Goal: Information Seeking & Learning: Learn about a topic

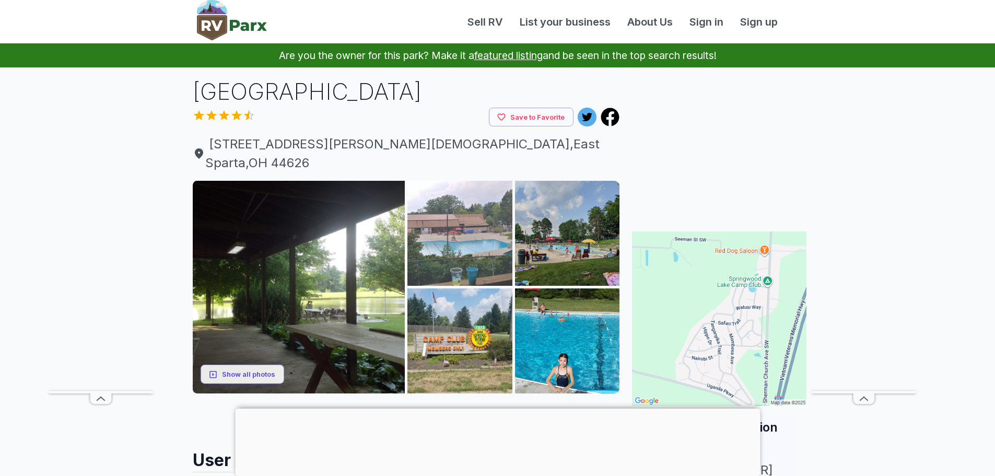
click at [457, 215] on img at bounding box center [459, 233] width 105 height 105
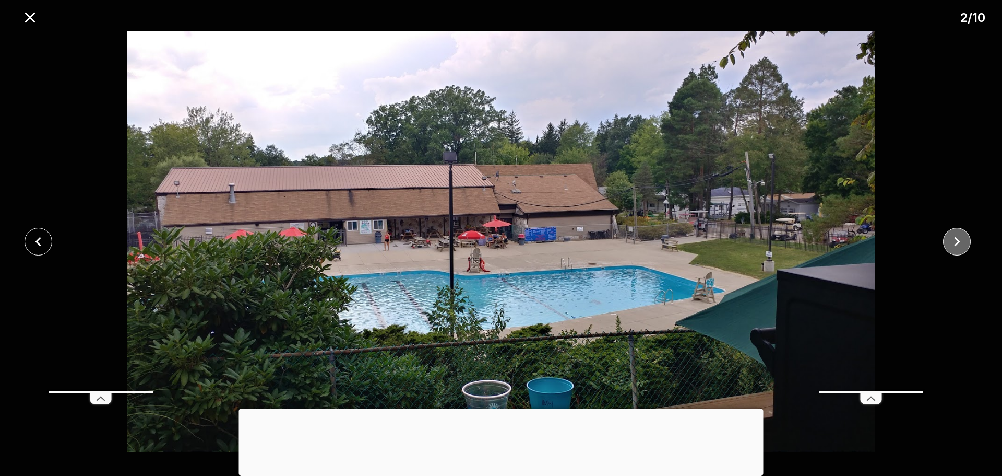
click at [956, 240] on icon "close" at bounding box center [957, 241] width 18 height 18
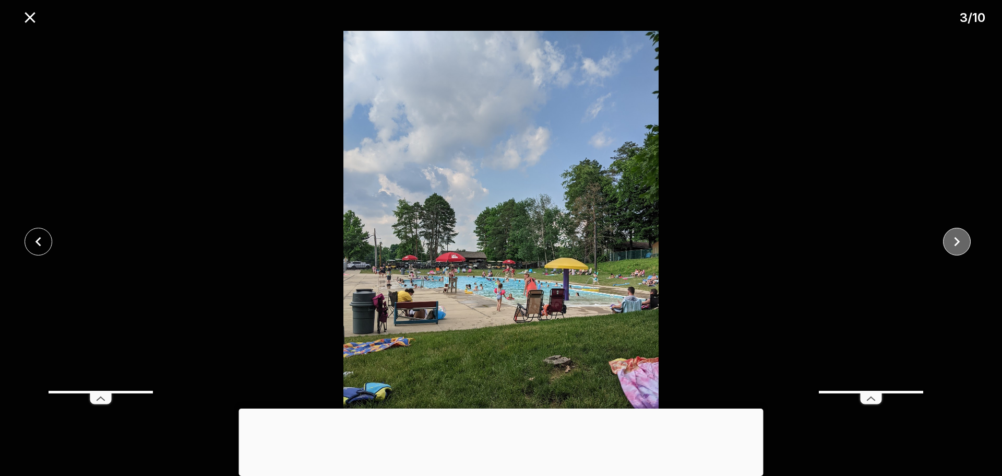
click at [956, 240] on icon "close" at bounding box center [957, 241] width 18 height 18
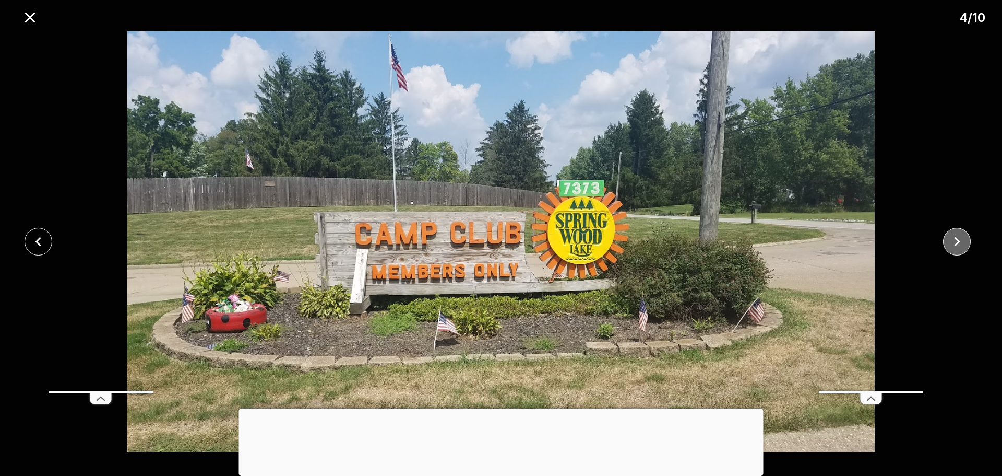
click at [956, 240] on icon "close" at bounding box center [957, 241] width 18 height 18
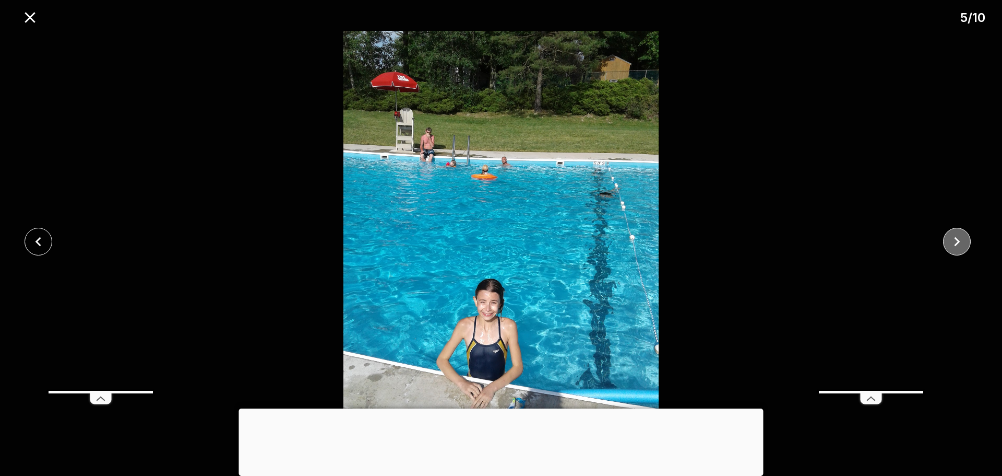
click at [956, 240] on icon "close" at bounding box center [957, 241] width 18 height 18
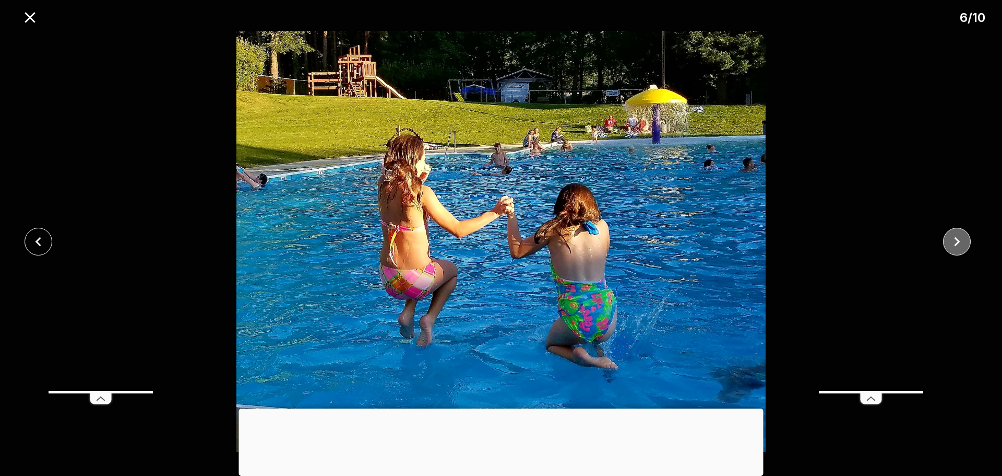
click at [956, 240] on icon "close" at bounding box center [957, 241] width 18 height 18
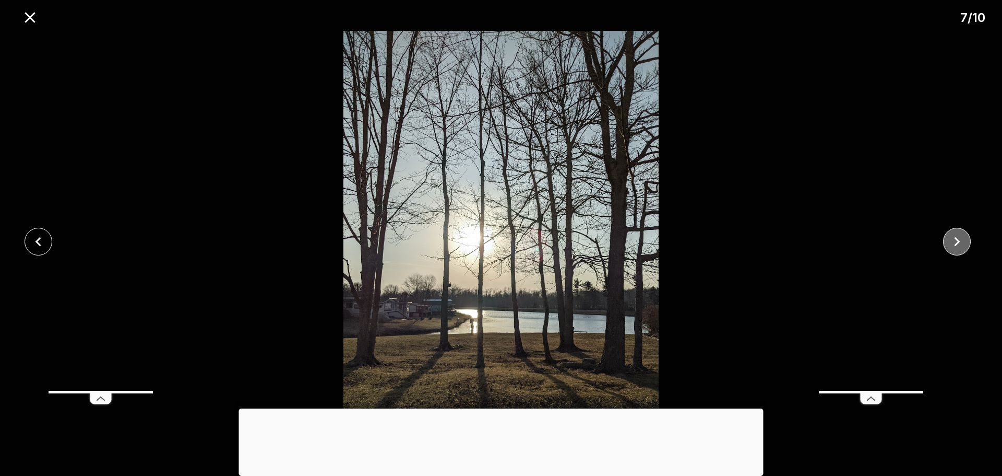
click at [956, 240] on icon "close" at bounding box center [957, 241] width 18 height 18
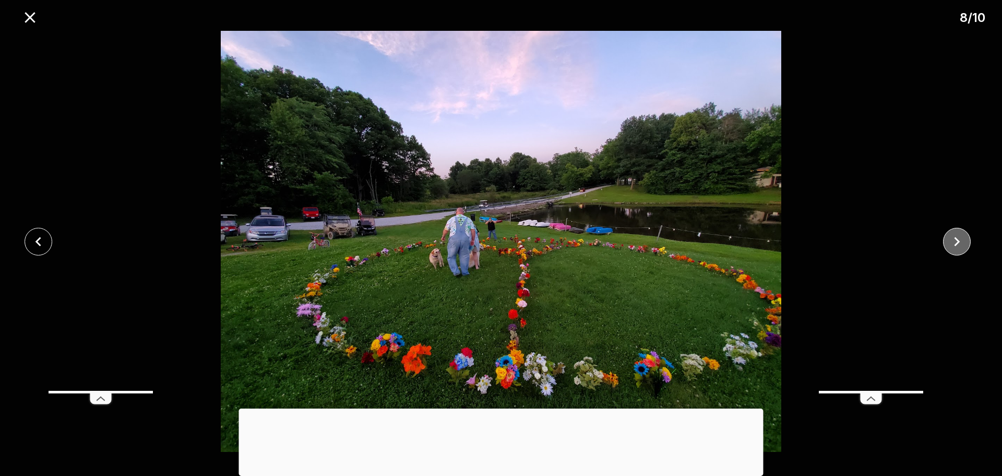
click at [956, 240] on icon "close" at bounding box center [957, 241] width 18 height 18
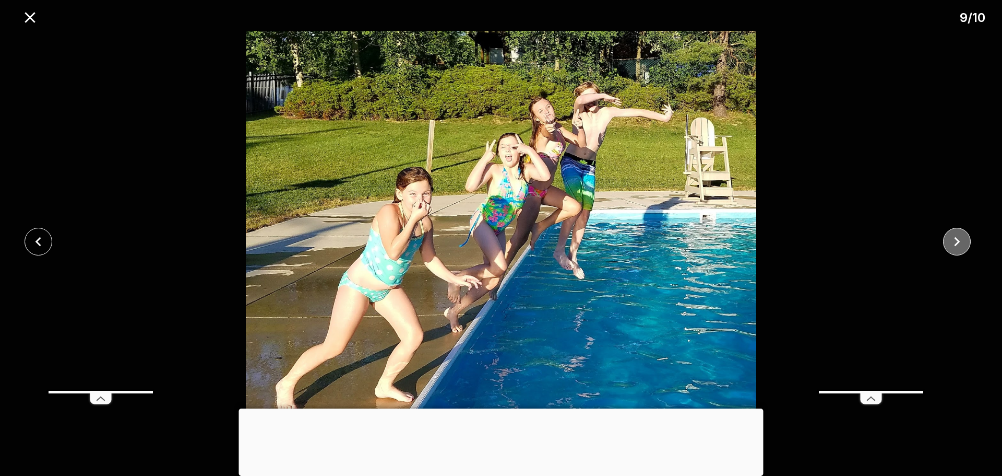
click at [956, 240] on icon "close" at bounding box center [957, 241] width 18 height 18
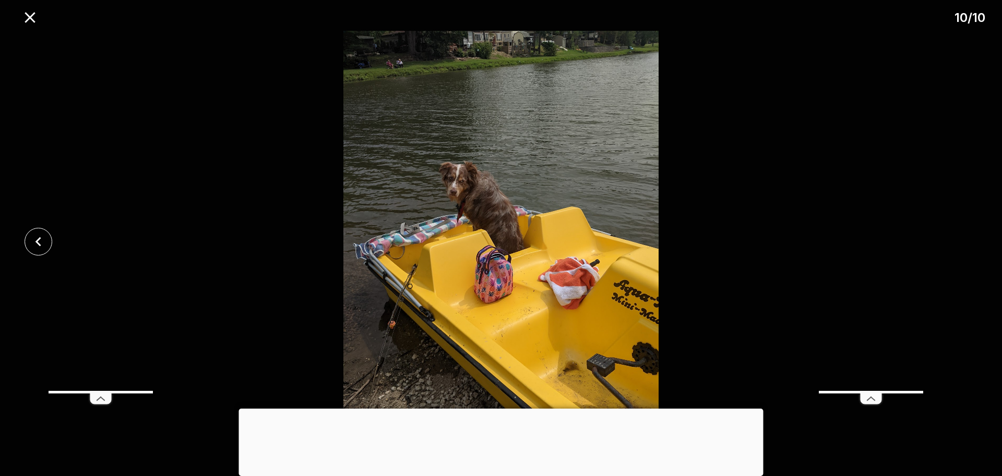
click at [956, 240] on div at bounding box center [501, 241] width 1002 height 421
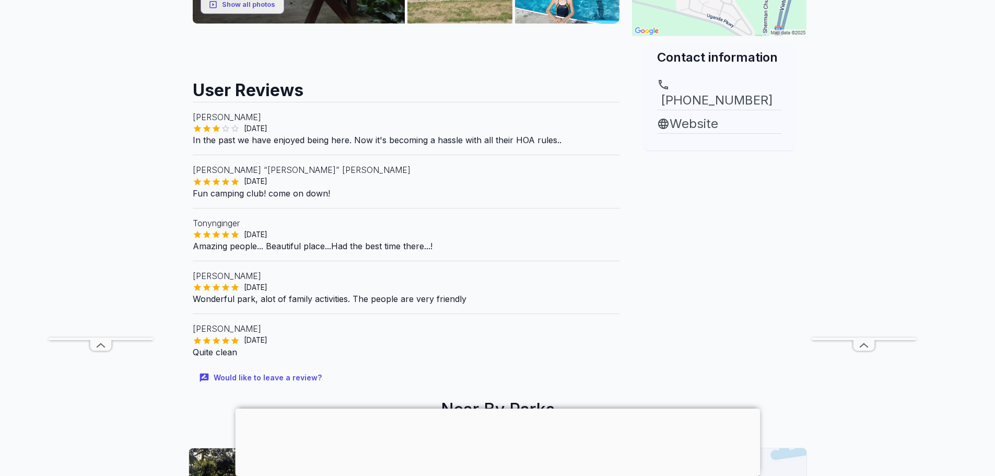
scroll to position [365, 0]
